Goal: Task Accomplishment & Management: Manage account settings

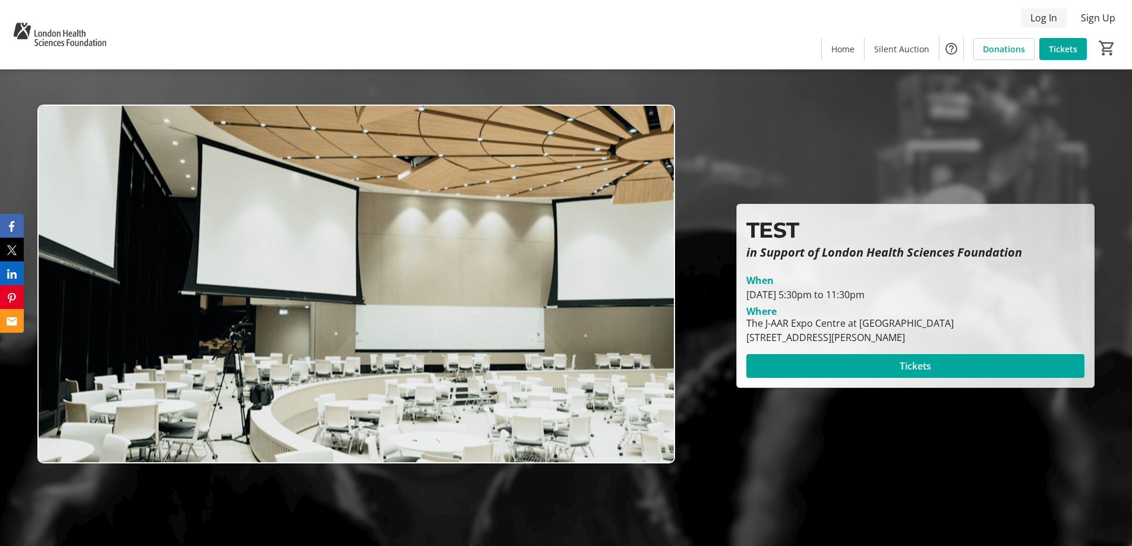
click at [1038, 20] on span "Log In" at bounding box center [1043, 18] width 27 height 14
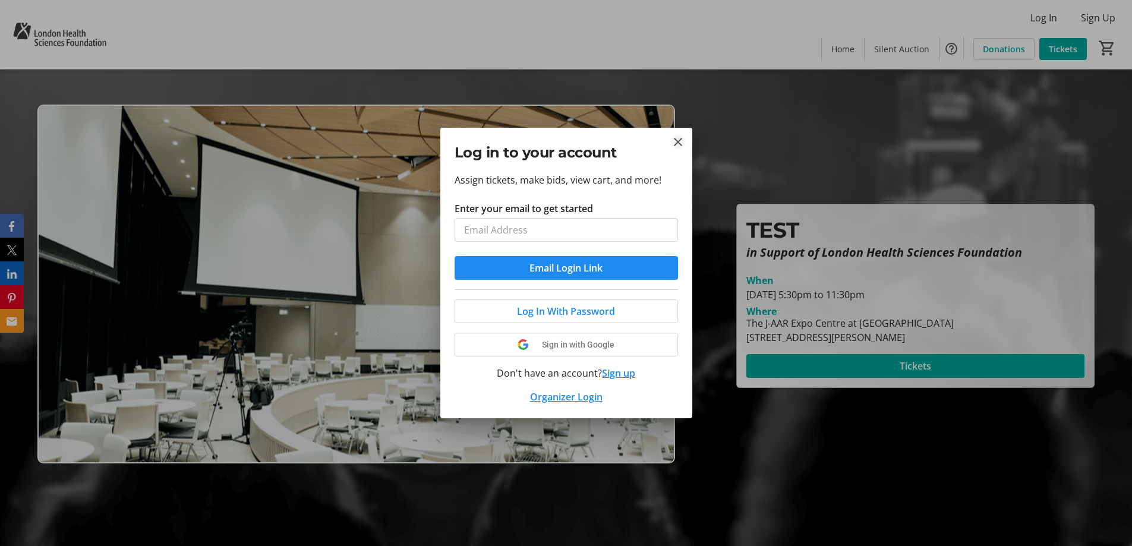
click at [0, 0] on tr-donor-auth-dialog-ui "Log in to your account Assign tickets, make bids, view cart, and more! Enter yo…" at bounding box center [0, 0] width 0 height 0
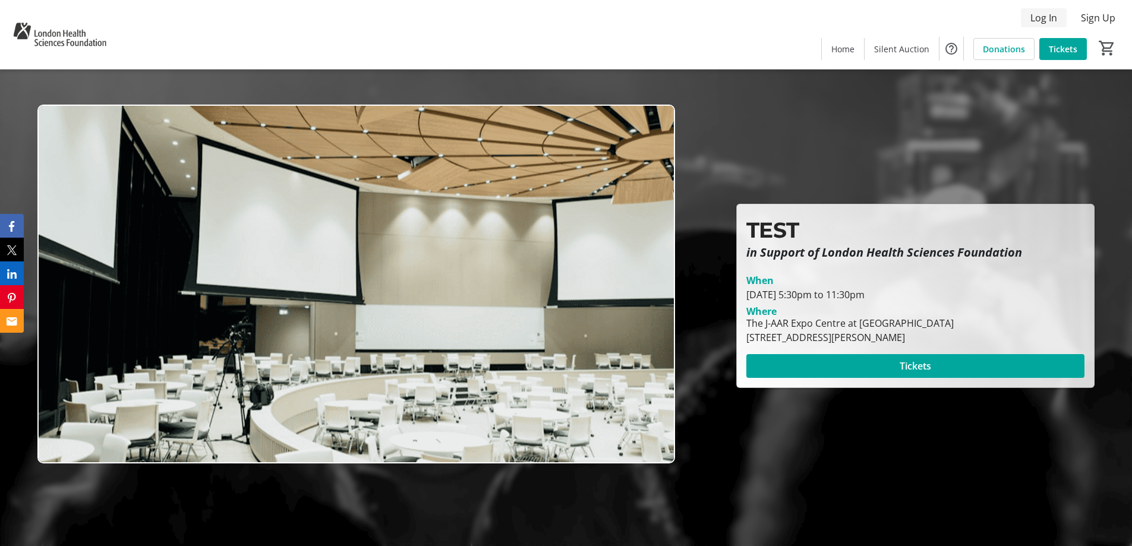
click at [1036, 18] on span "Log In" at bounding box center [1043, 18] width 27 height 14
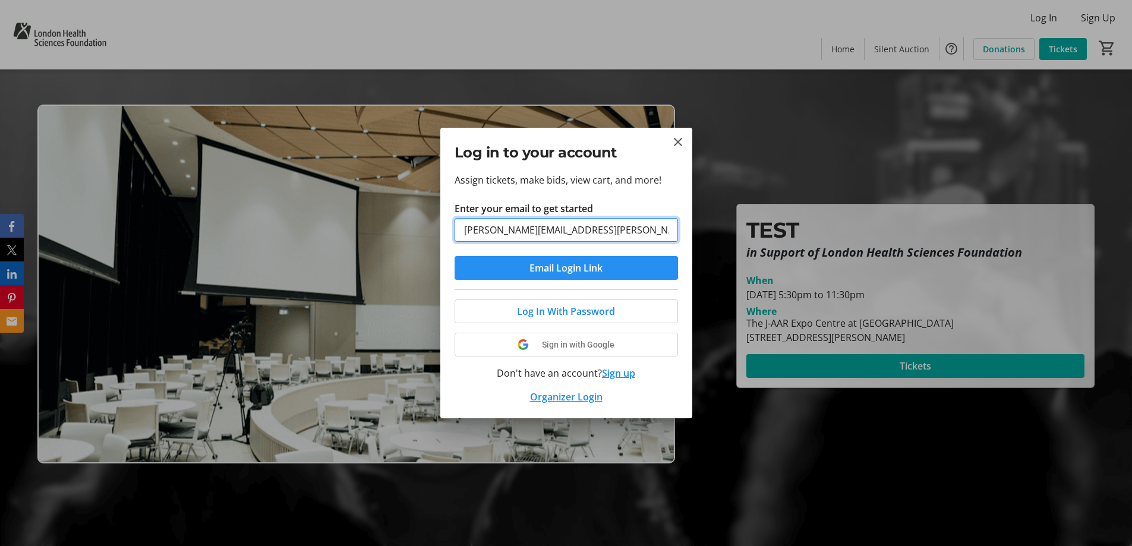
type input "[PERSON_NAME][EMAIL_ADDRESS][PERSON_NAME][DOMAIN_NAME]"
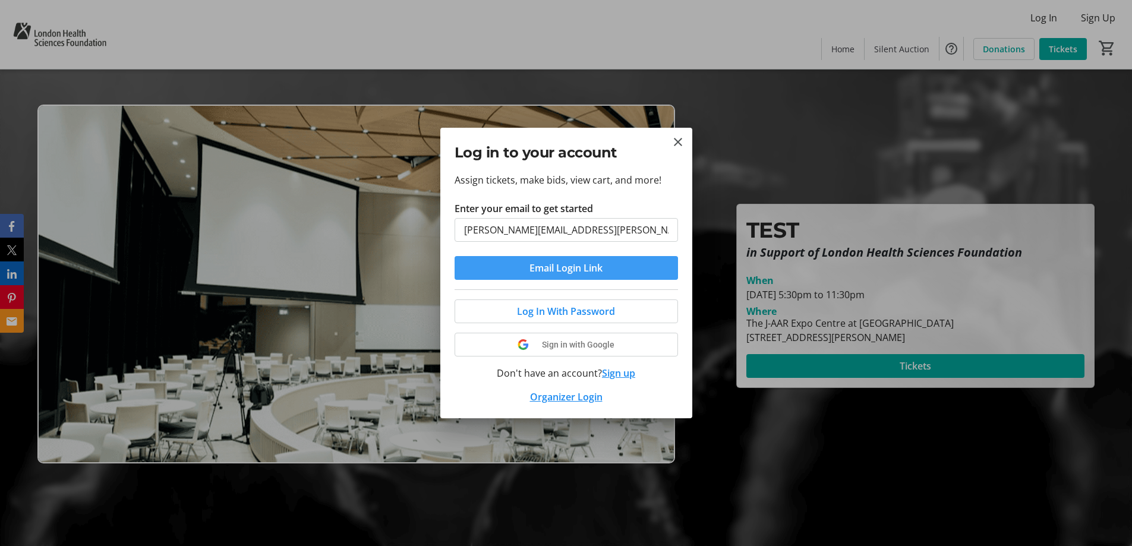
click at [560, 269] on span "Email Login Link" at bounding box center [565, 268] width 73 height 14
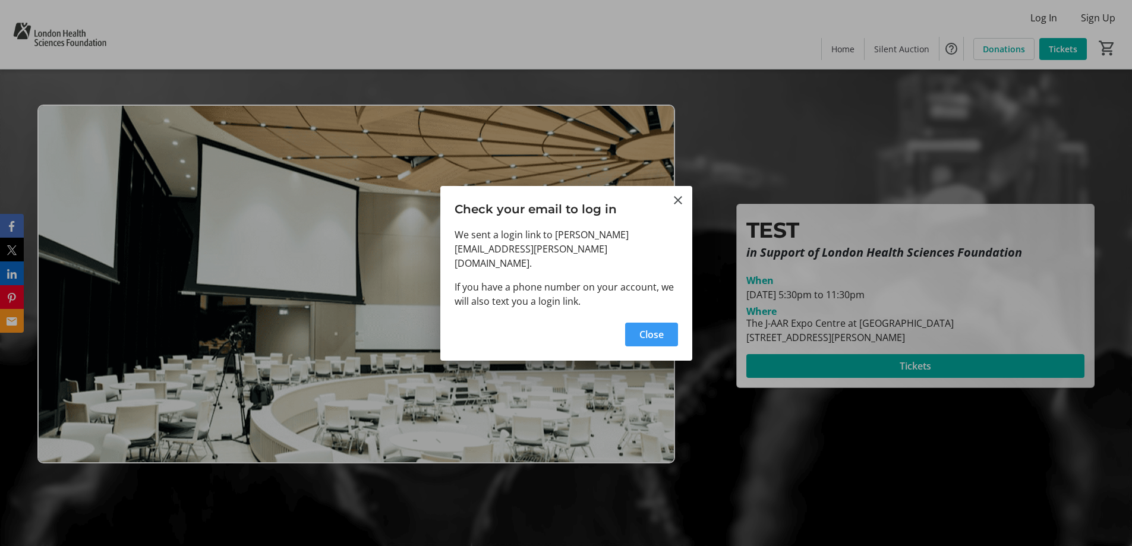
click at [642, 327] on span "Close" at bounding box center [651, 334] width 24 height 14
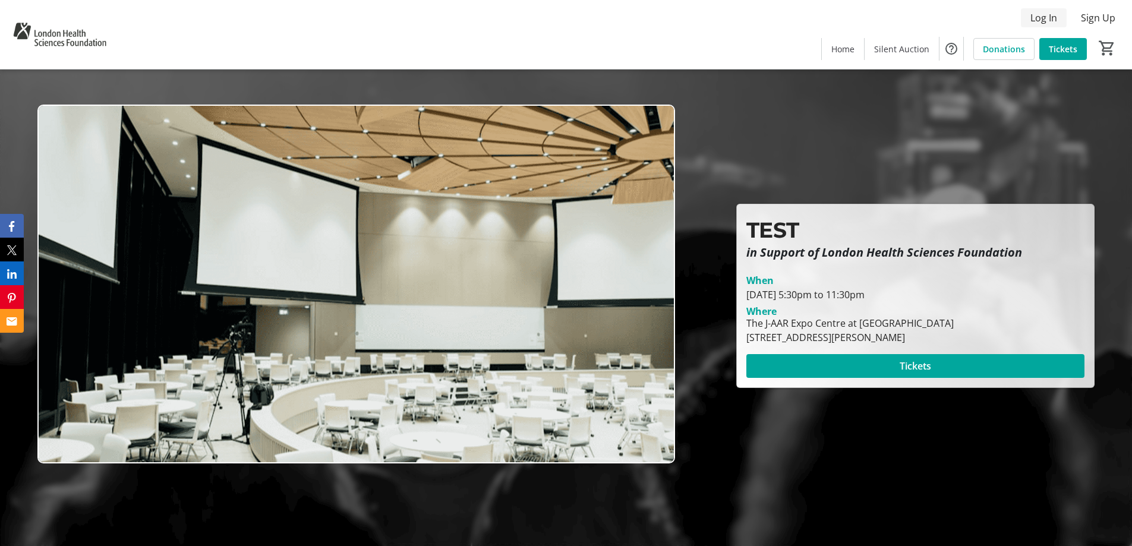
click at [1047, 23] on span "Log In" at bounding box center [1043, 18] width 27 height 14
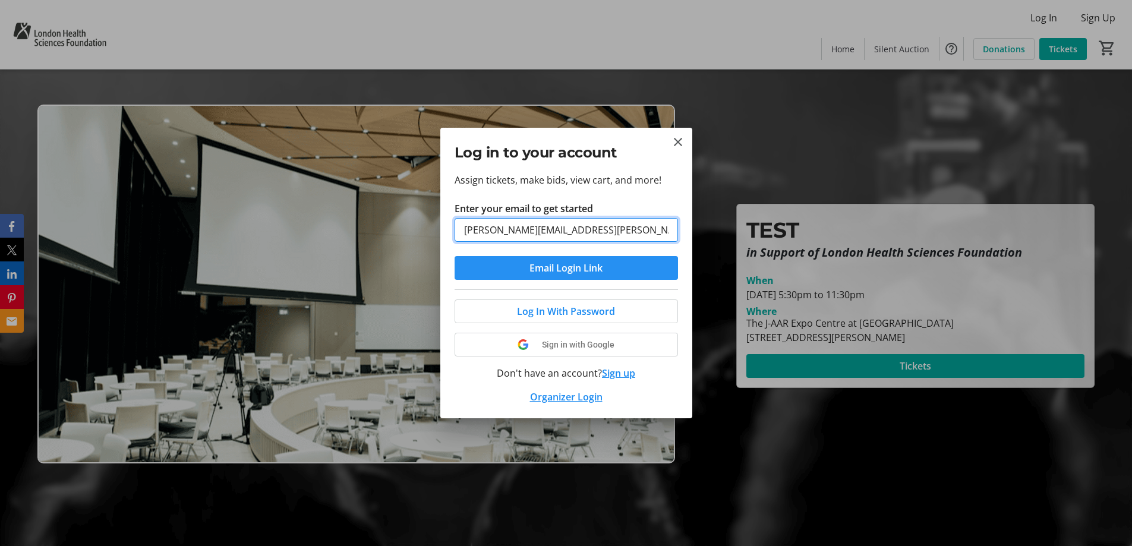
type input "[PERSON_NAME][EMAIL_ADDRESS][PERSON_NAME][DOMAIN_NAME]"
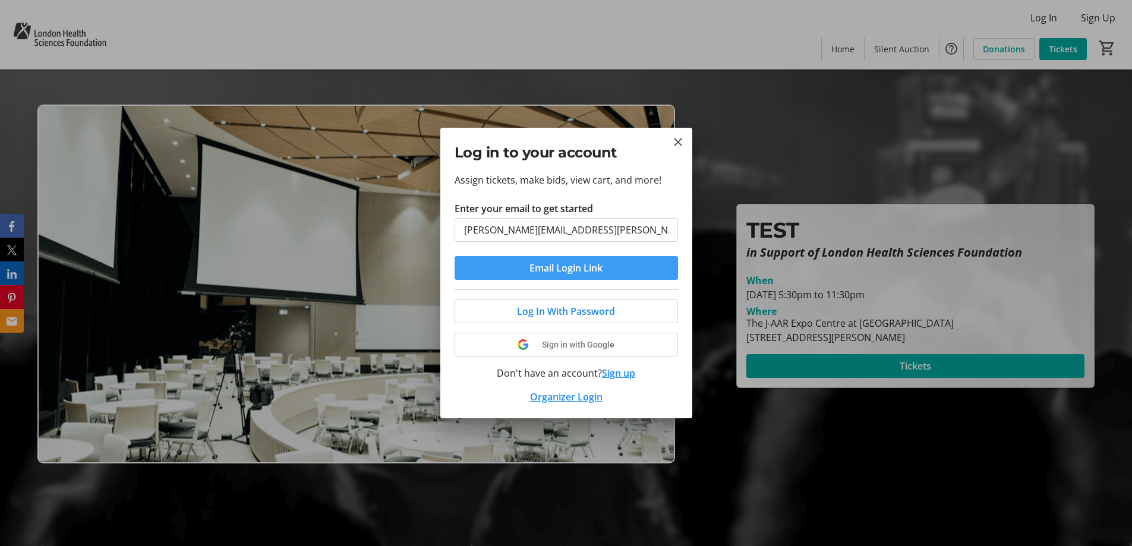
click at [583, 267] on span "Email Login Link" at bounding box center [565, 268] width 73 height 14
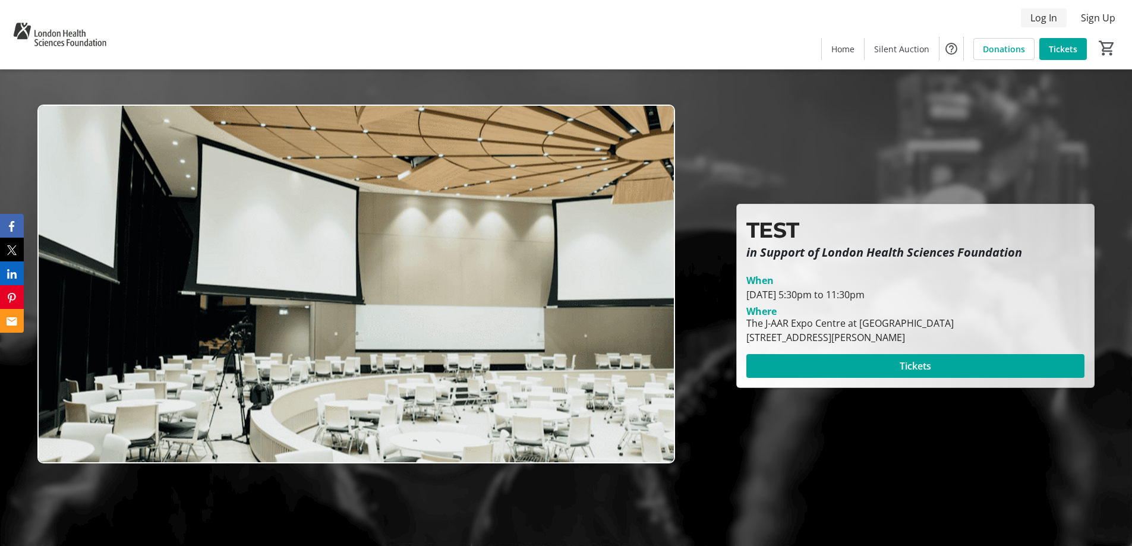
click at [1057, 23] on span "Log In" at bounding box center [1043, 18] width 27 height 14
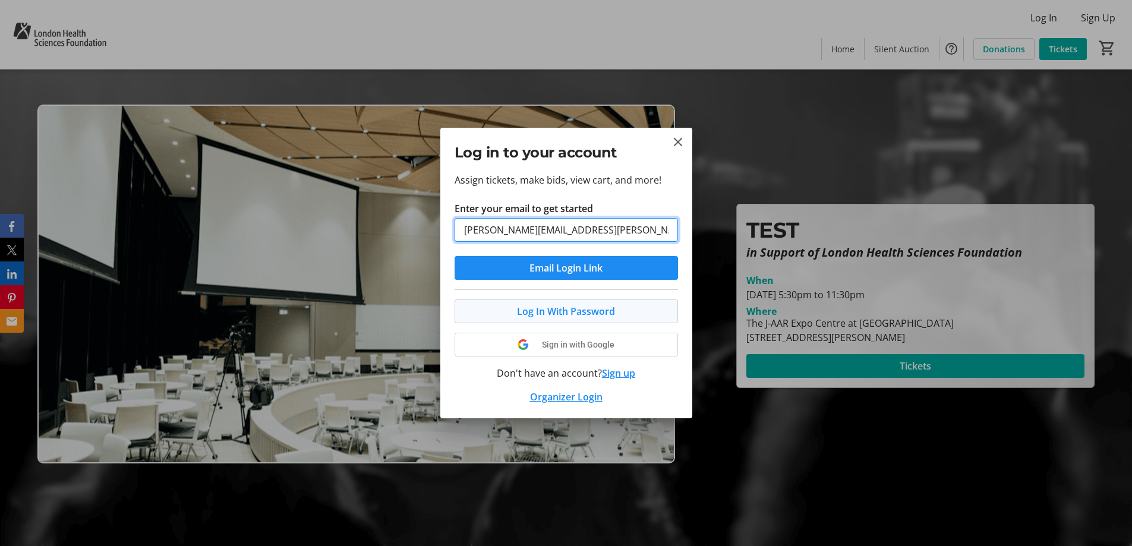
type input "[PERSON_NAME][EMAIL_ADDRESS][PERSON_NAME][DOMAIN_NAME]"
click at [573, 314] on span "Log In With Password" at bounding box center [566, 311] width 98 height 14
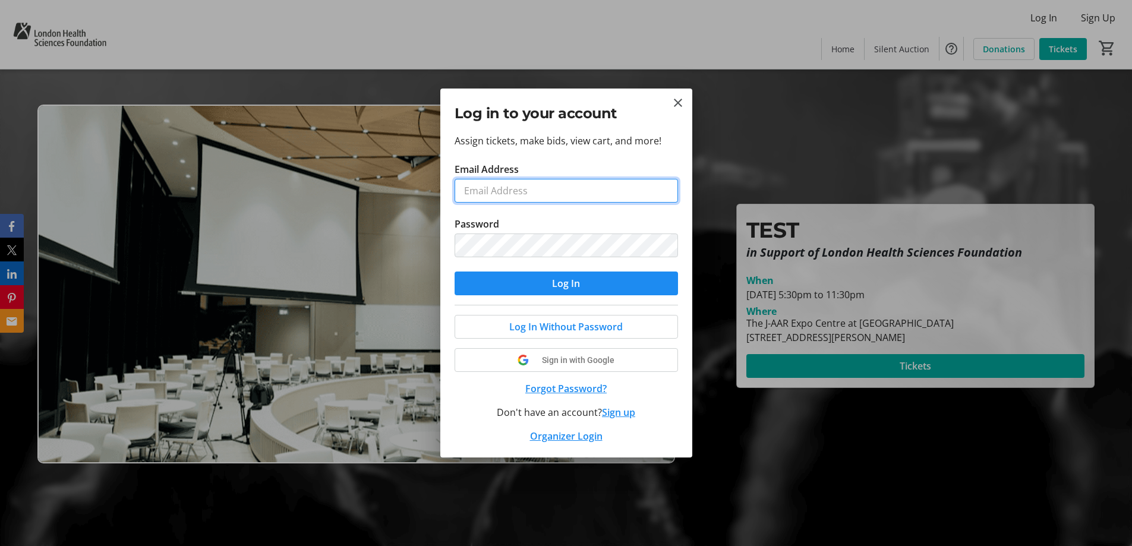
click at [551, 192] on input "Email Address" at bounding box center [565, 191] width 223 height 24
type input "[PERSON_NAME][EMAIL_ADDRESS][PERSON_NAME][DOMAIN_NAME]"
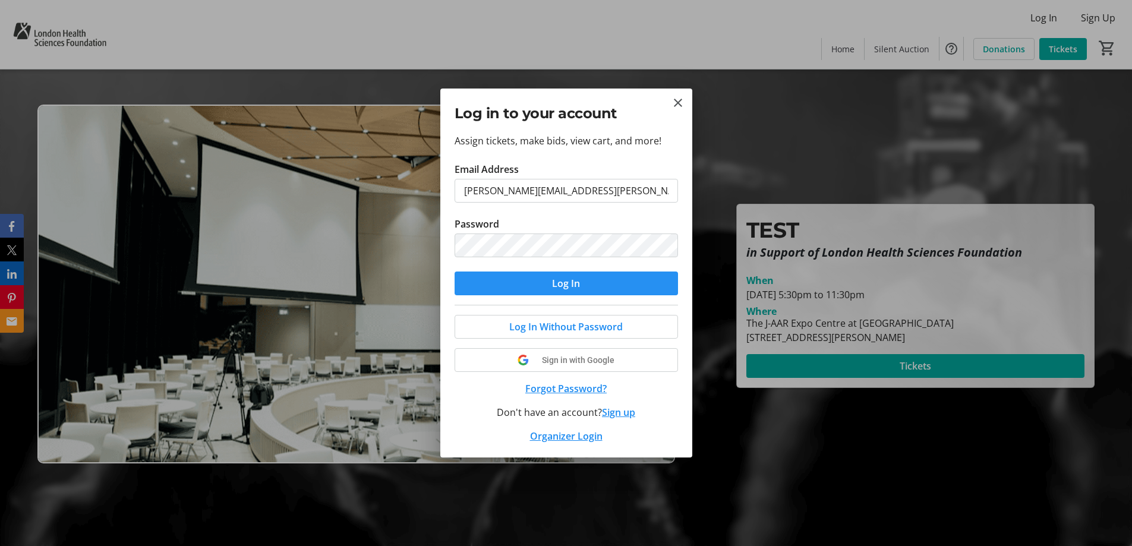
click at [584, 279] on span "submit" at bounding box center [565, 283] width 223 height 29
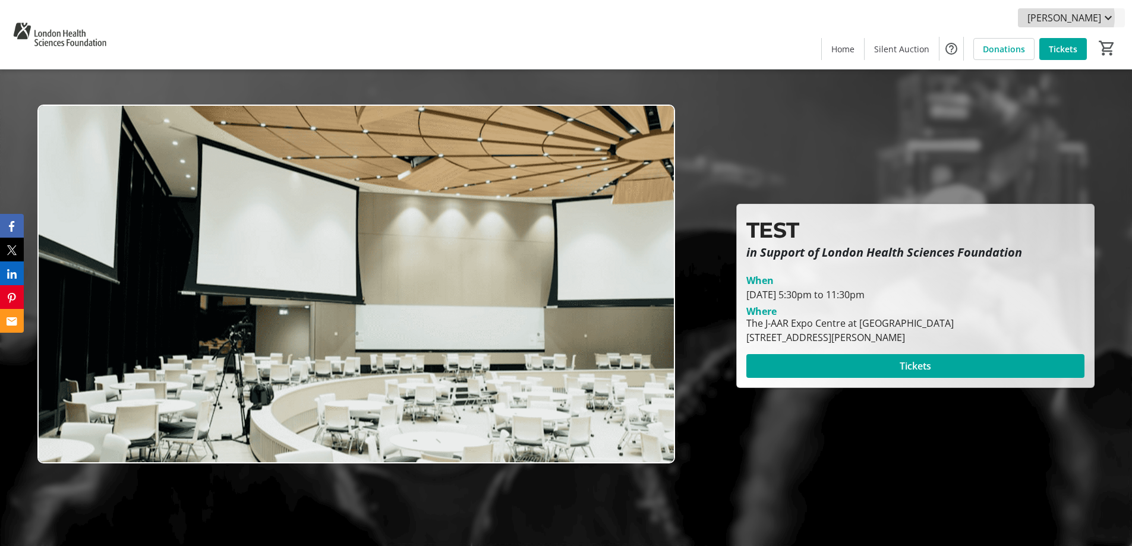
click at [1086, 17] on span "Todd Crowe" at bounding box center [1064, 18] width 74 height 14
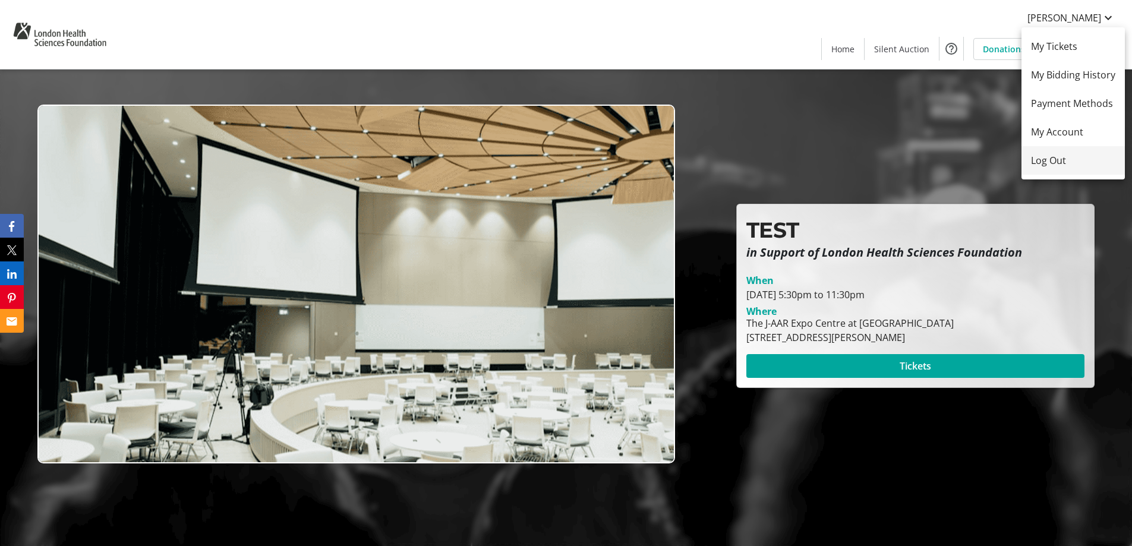
click at [1053, 161] on span "Log Out" at bounding box center [1073, 160] width 84 height 14
